Goal: Find specific page/section: Find specific page/section

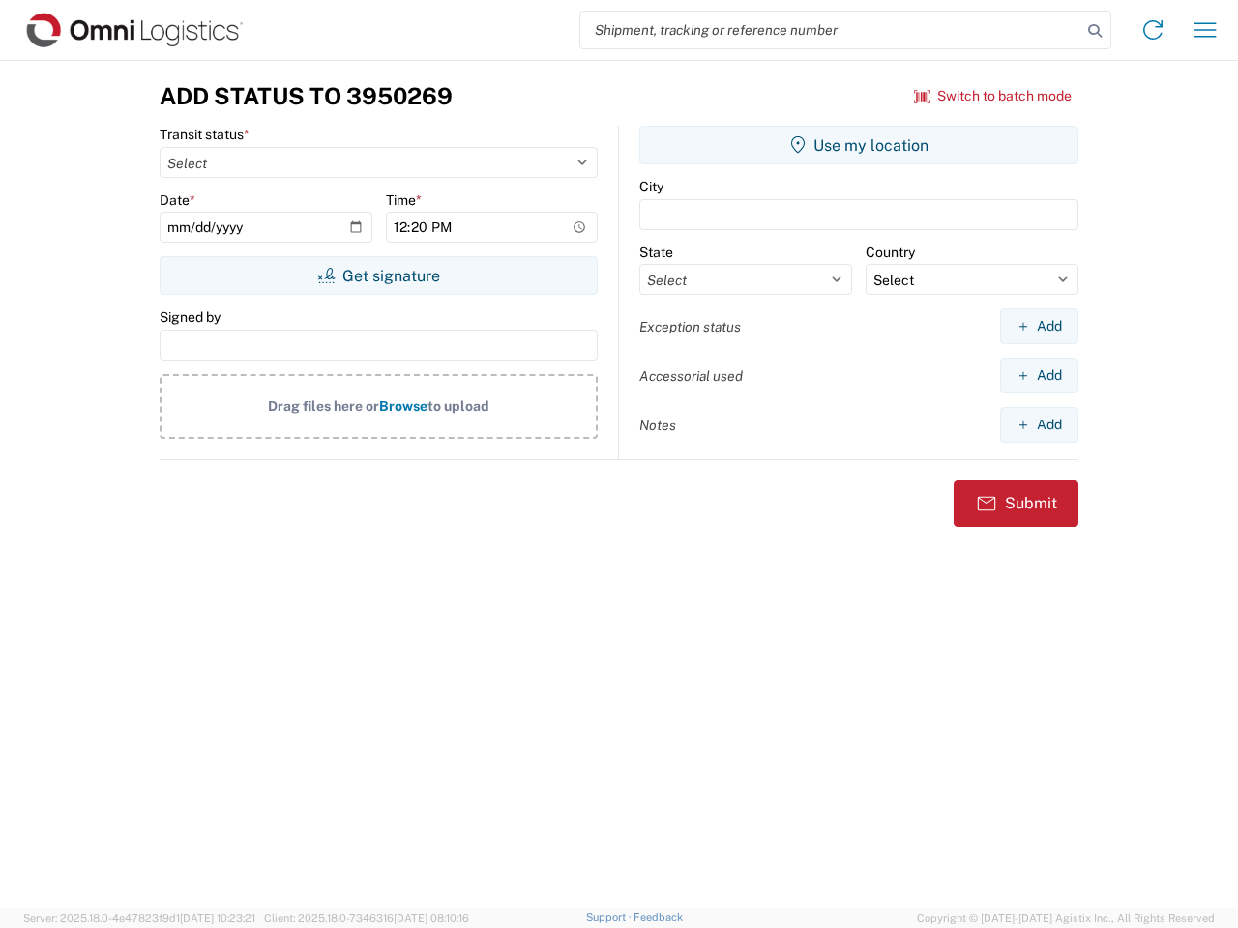
click at [831, 30] on input "search" at bounding box center [830, 30] width 501 height 37
click at [1095, 31] on icon at bounding box center [1094, 30] width 27 height 27
click at [1153, 30] on icon at bounding box center [1152, 30] width 31 height 31
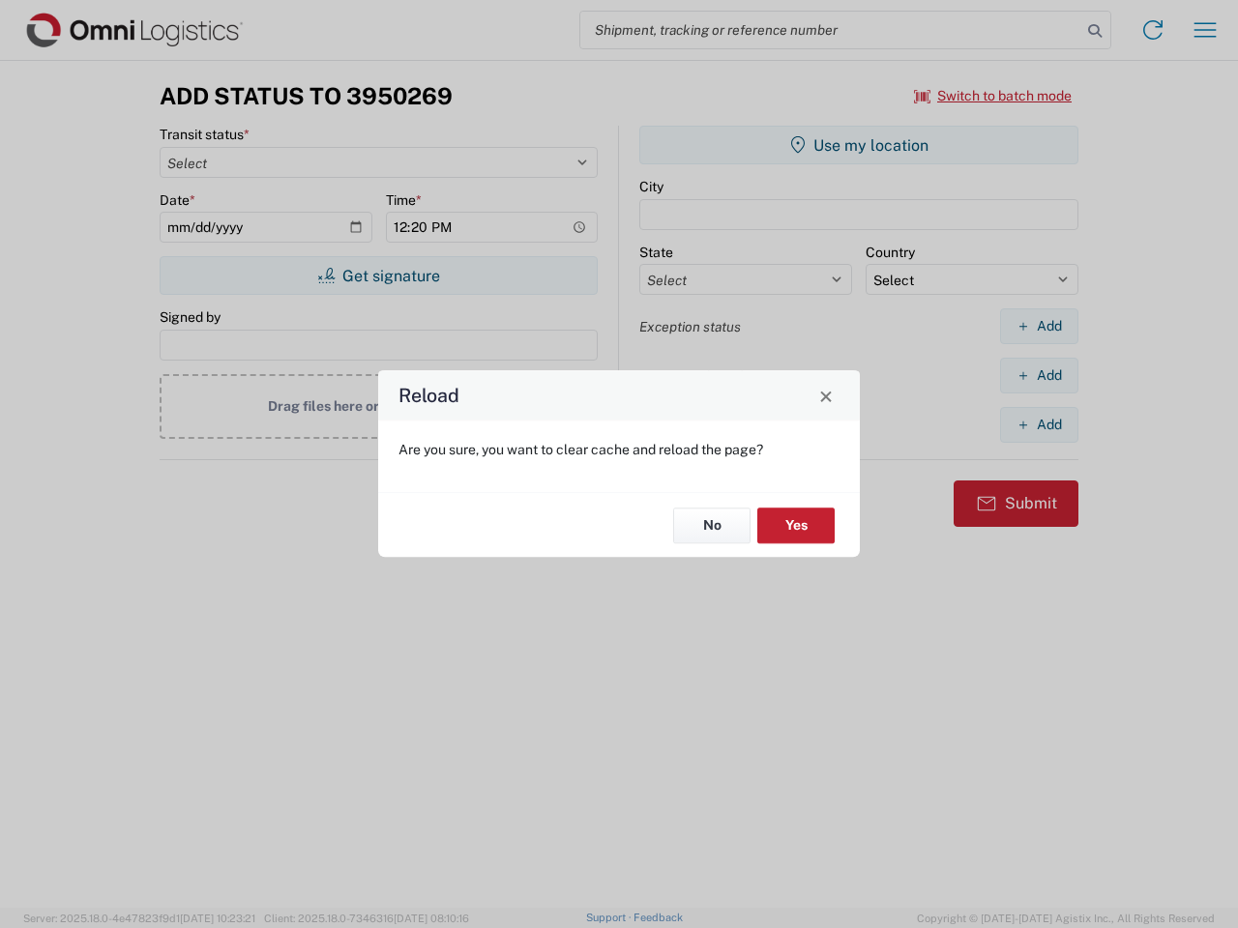
click at [993, 96] on div "Reload Are you sure, you want to clear cache and reload the page? No Yes" at bounding box center [619, 464] width 1238 height 928
click at [378, 276] on div "Reload Are you sure, you want to clear cache and reload the page? No Yes" at bounding box center [619, 464] width 1238 height 928
click at [859, 145] on div "Reload Are you sure, you want to clear cache and reload the page? No Yes" at bounding box center [619, 464] width 1238 height 928
click at [1039, 326] on div "Reload Are you sure, you want to clear cache and reload the page? No Yes" at bounding box center [619, 464] width 1238 height 928
click at [1039, 375] on div "Reload Are you sure, you want to clear cache and reload the page? No Yes" at bounding box center [619, 464] width 1238 height 928
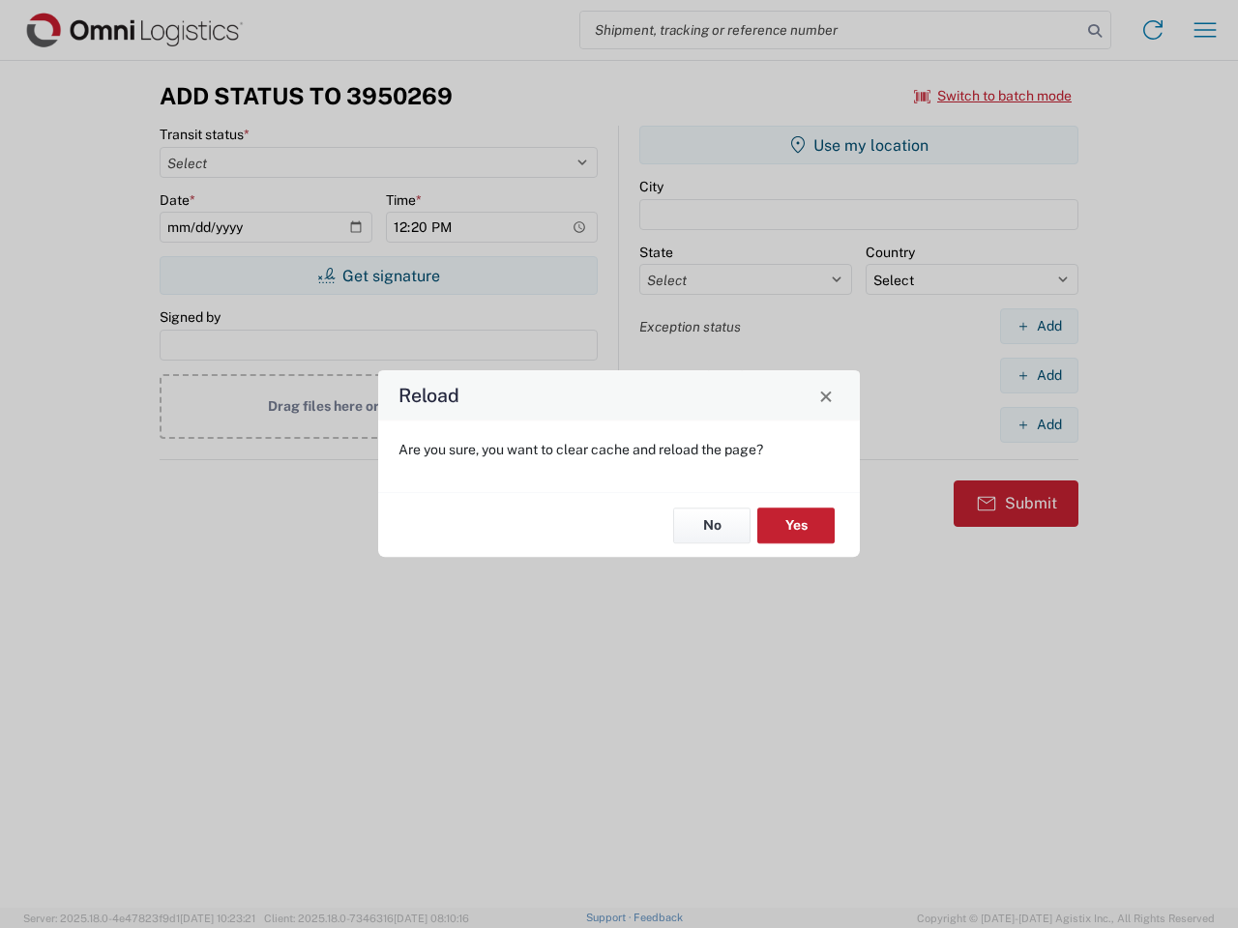
click at [1039, 425] on div "Reload Are you sure, you want to clear cache and reload the page? No Yes" at bounding box center [619, 464] width 1238 height 928
